Goal: Transaction & Acquisition: Purchase product/service

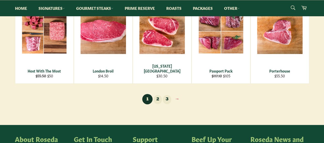
scroll to position [414, 0]
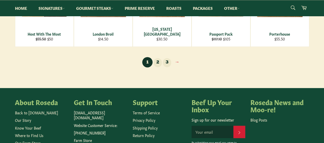
click at [157, 64] on link "2" at bounding box center [158, 62] width 8 height 9
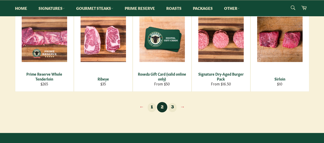
scroll to position [379, 0]
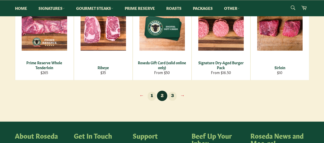
click at [172, 96] on link "3" at bounding box center [173, 96] width 8 height 9
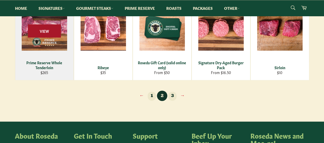
click at [50, 33] on span "View" at bounding box center [44, 30] width 33 height 13
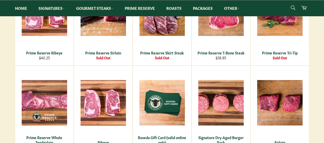
scroll to position [276, 0]
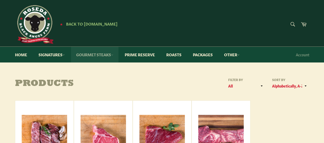
click at [111, 54] on link "Gourmet Steaks" at bounding box center [95, 55] width 48 height 16
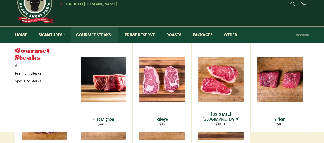
scroll to position [86, 0]
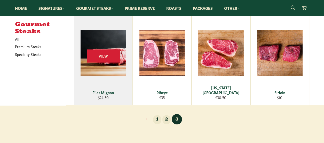
click at [110, 71] on div "View" at bounding box center [103, 60] width 58 height 89
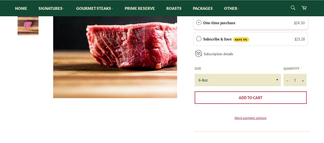
scroll to position [172, 0]
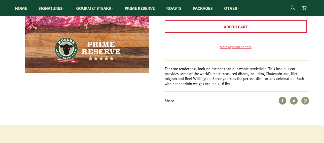
scroll to position [138, 0]
